Goal: Navigation & Orientation: Find specific page/section

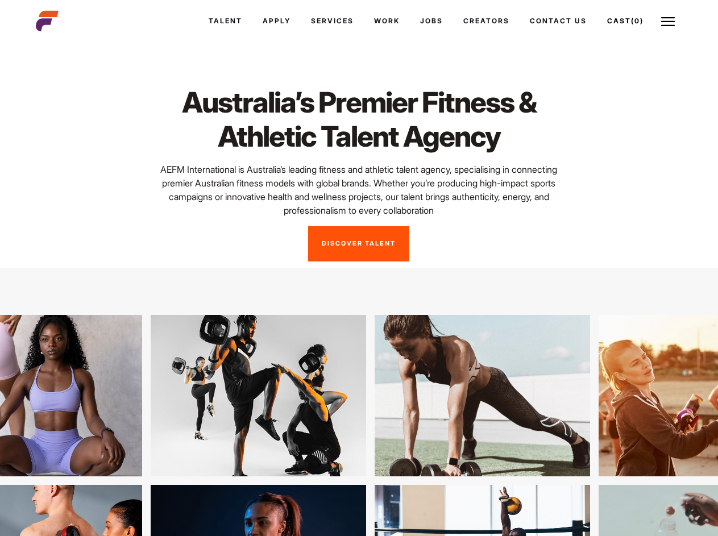
click at [624, 21] on link "Cast (0)" at bounding box center [625, 21] width 57 height 31
